Goal: Find specific page/section: Find specific page/section

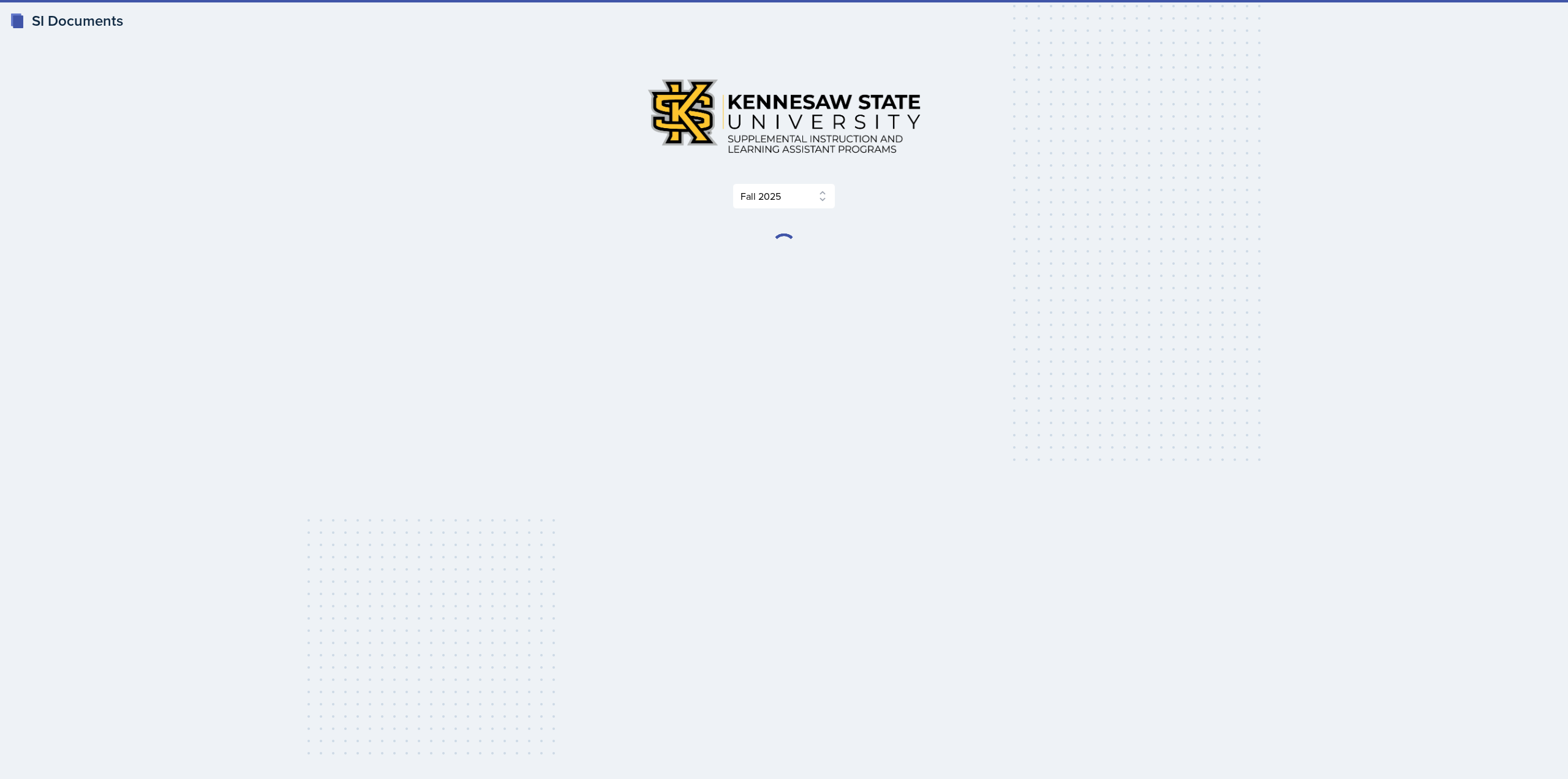
select select "2bed604d-1099-4043-b1bc-2365e8740244"
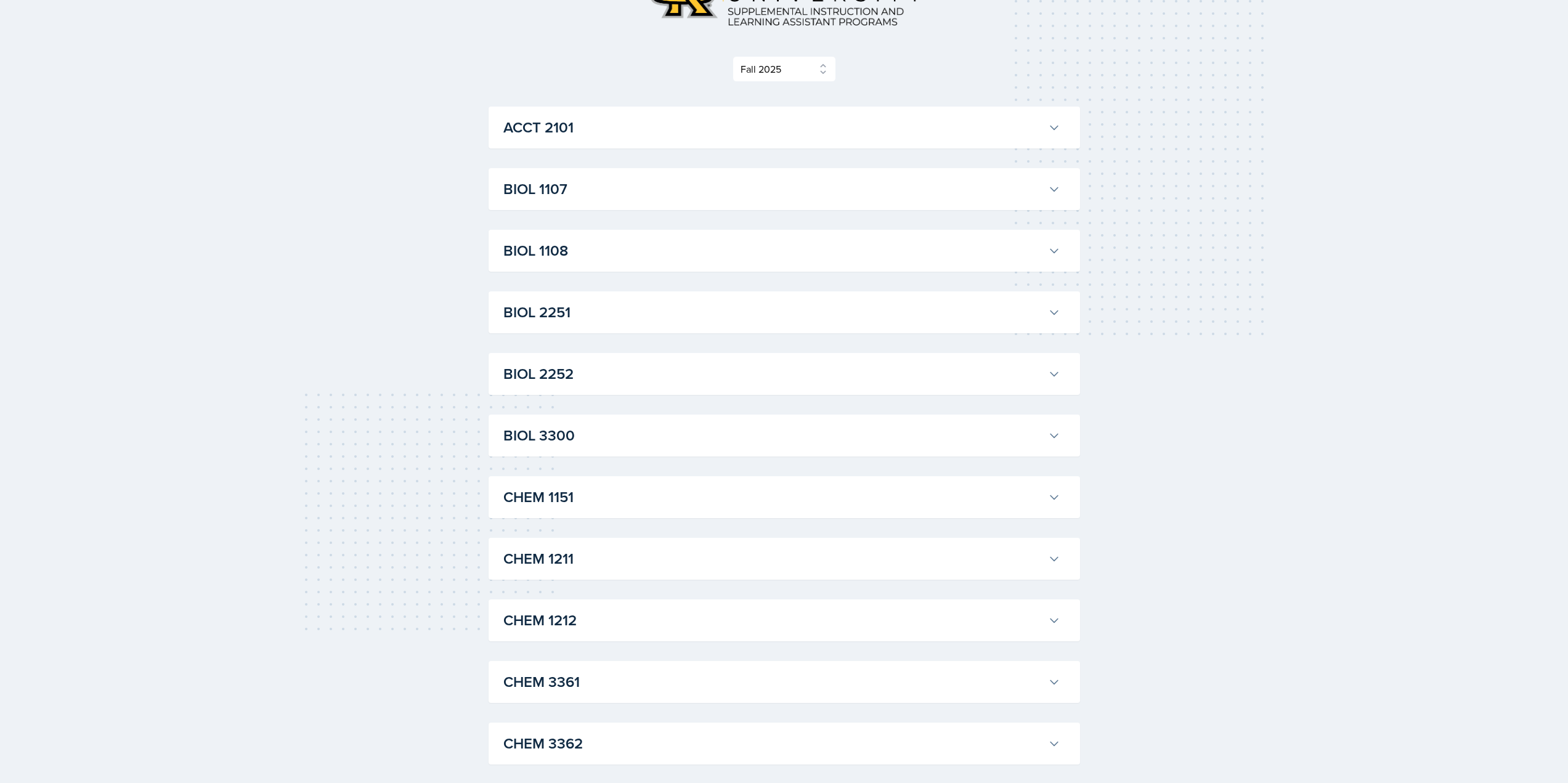
scroll to position [185, 0]
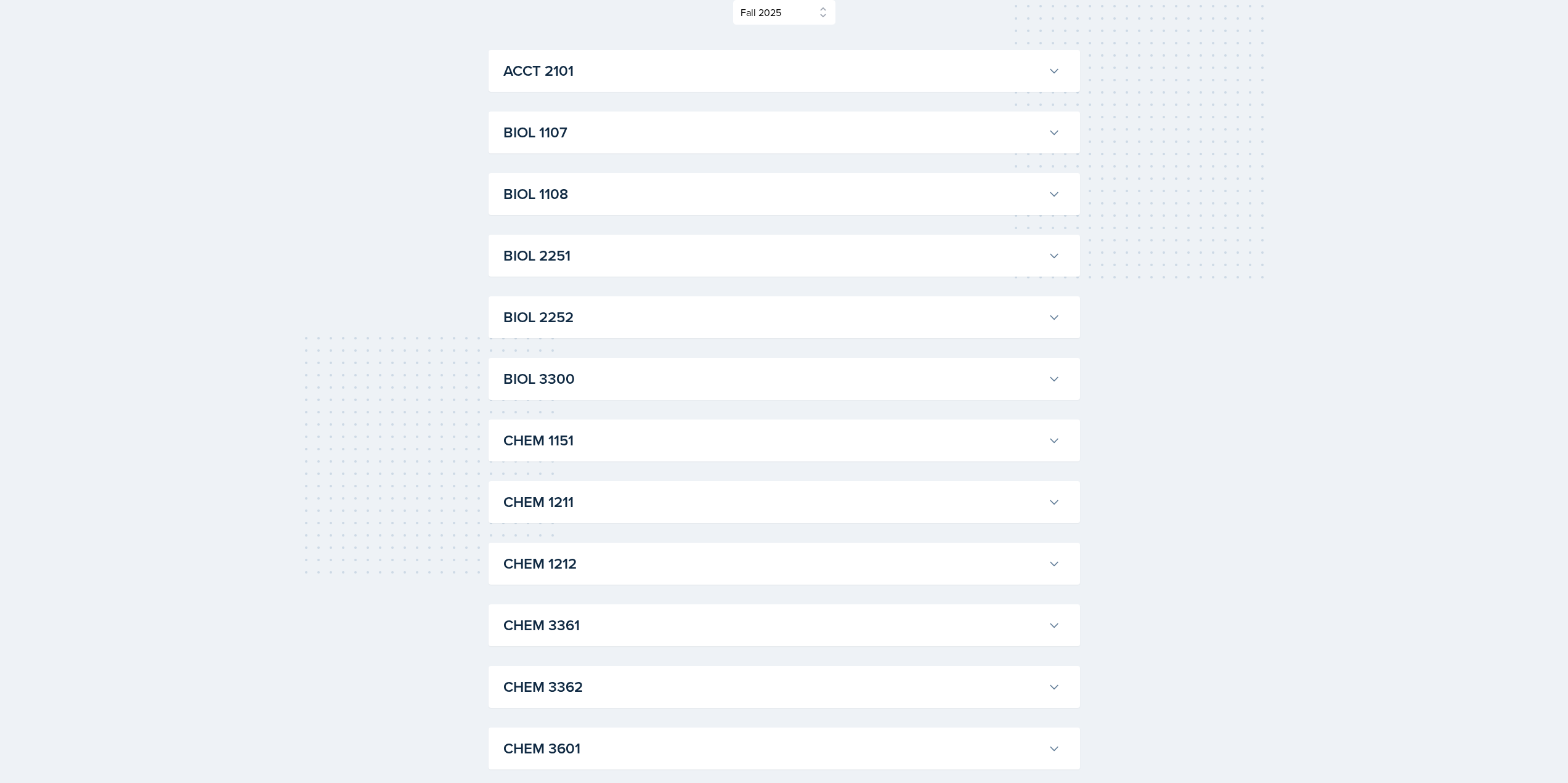
click at [756, 268] on button "BIOL 2251" at bounding box center [781, 255] width 562 height 27
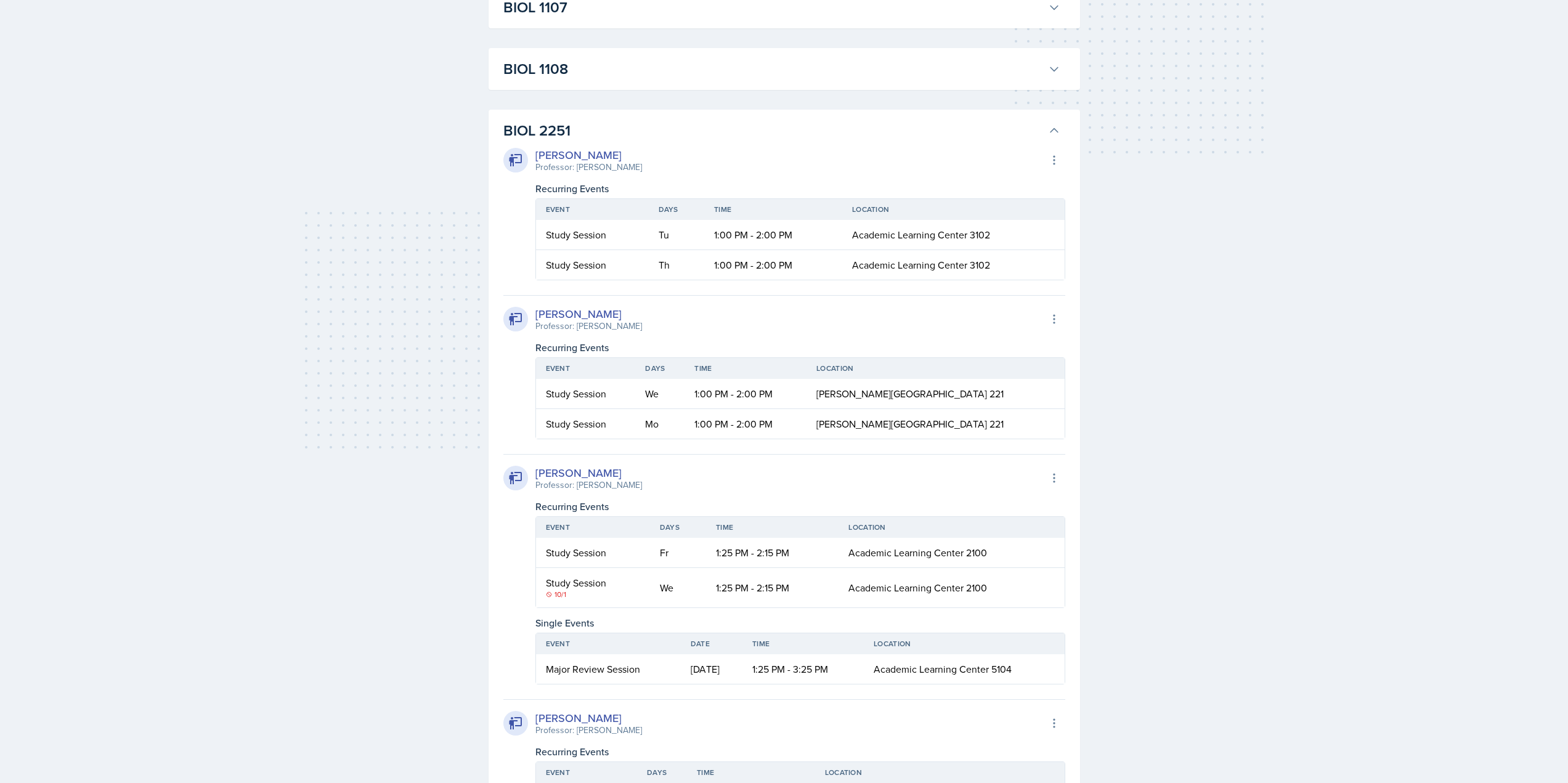
scroll to position [308, 0]
click at [971, 119] on button "BIOL 2251" at bounding box center [781, 132] width 562 height 27
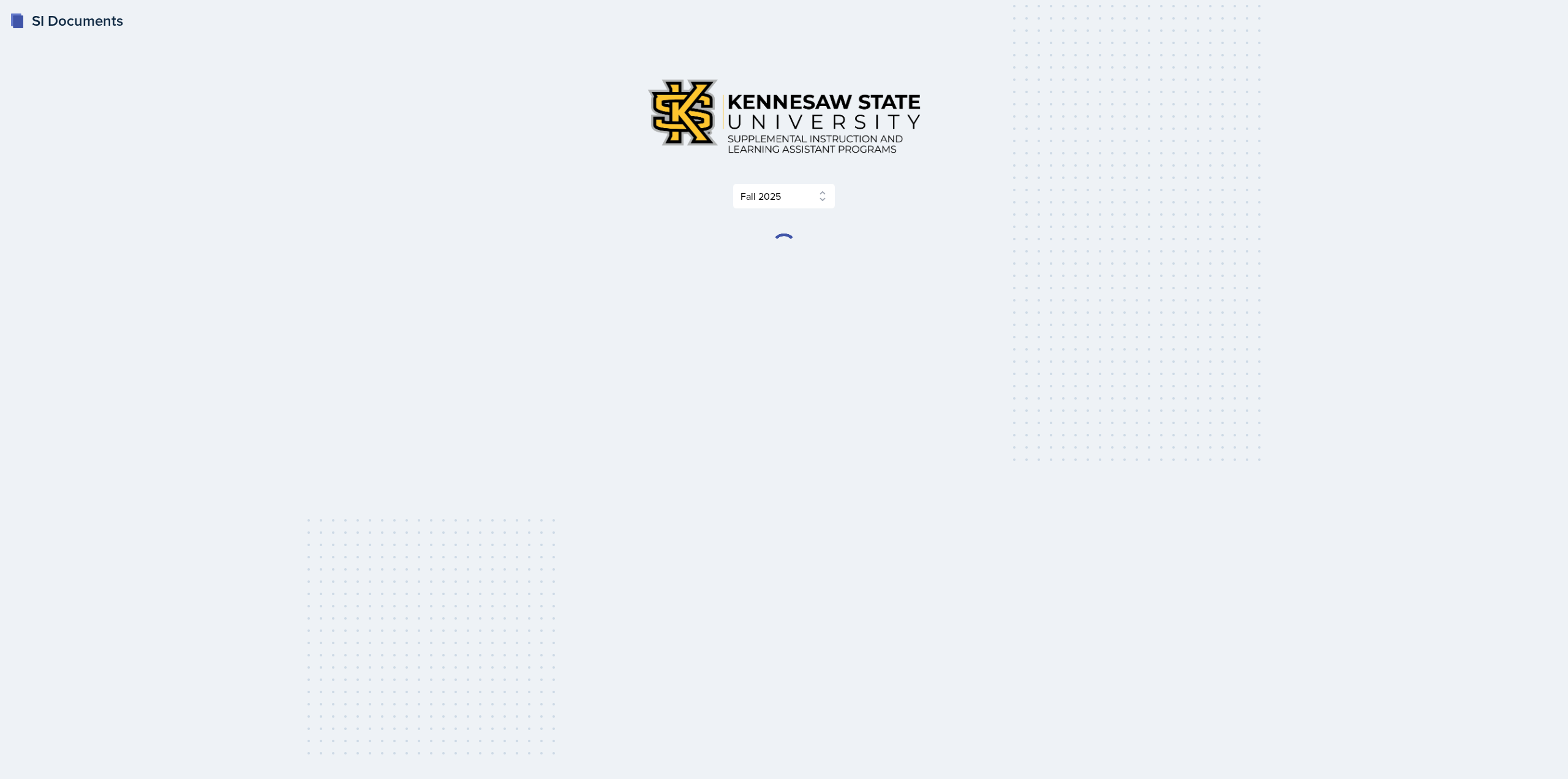
select select "2bed604d-1099-4043-b1bc-2365e8740244"
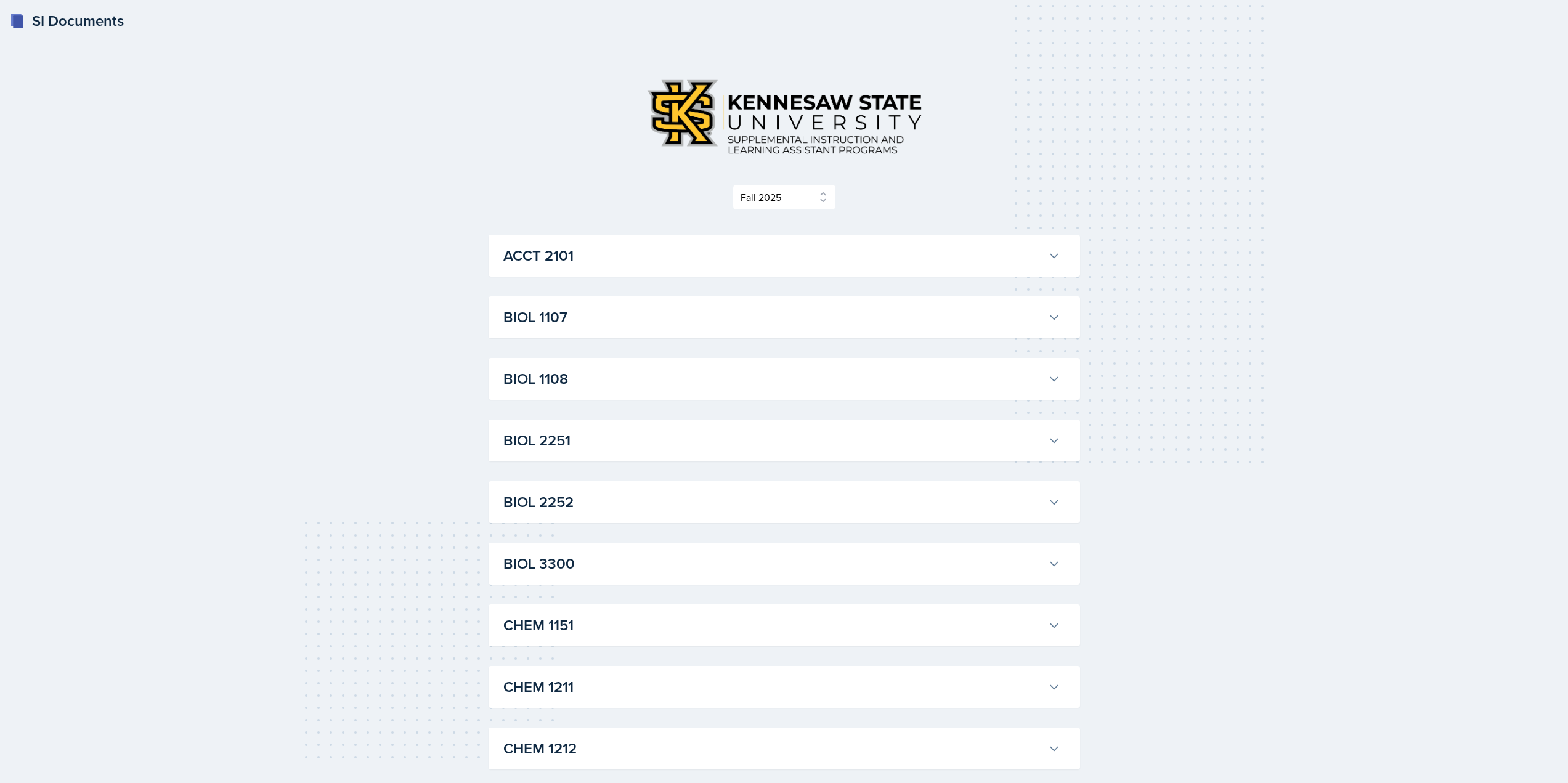
click at [605, 392] on button "BIOL 1108" at bounding box center [781, 379] width 562 height 27
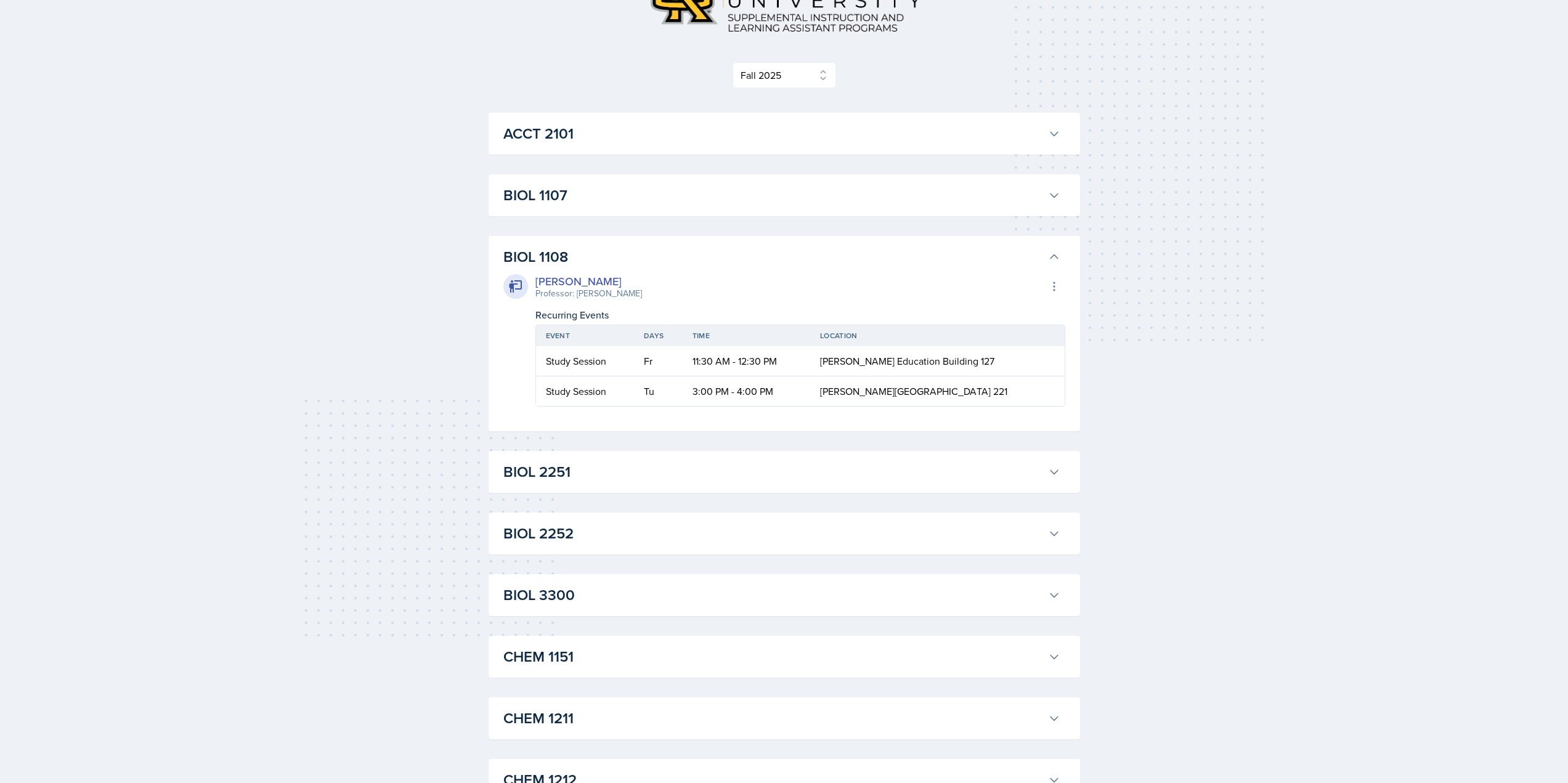
scroll to position [123, 0]
click at [714, 271] on div "[PERSON_NAME] Professor: [PERSON_NAME] Export to Google Calendar Recurring Even…" at bounding box center [784, 336] width 562 height 139
click at [620, 481] on h3 "BIOL 2251" at bounding box center [773, 470] width 540 height 22
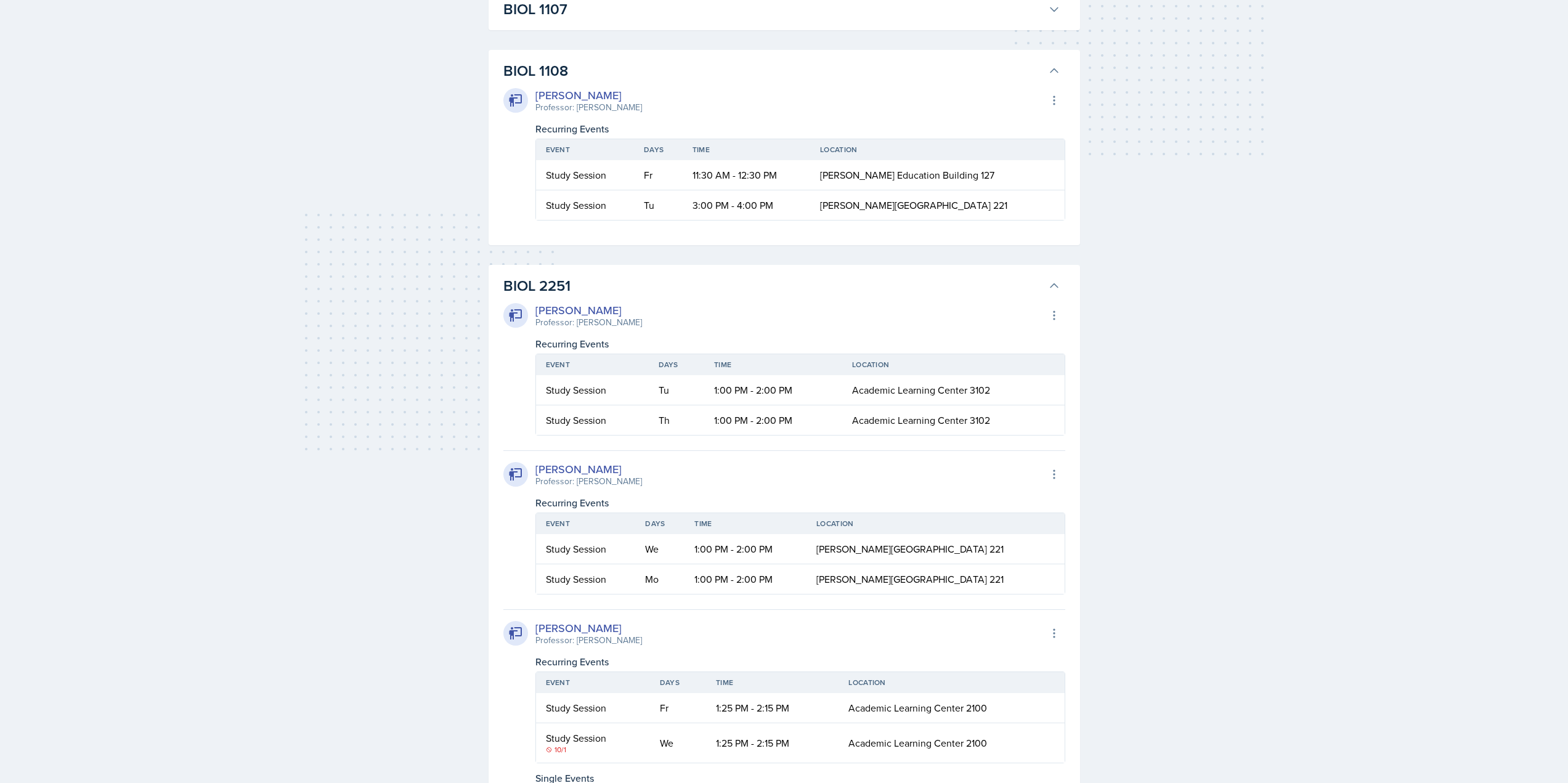
scroll to position [0, 0]
